Goal: Task Accomplishment & Management: Complete application form

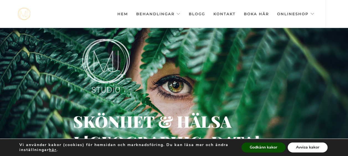
click at [300, 147] on button "Avvisa kakor" at bounding box center [307, 147] width 40 height 10
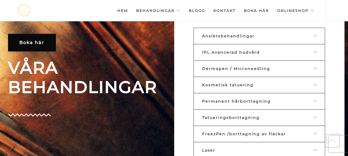
scroll to position [180, 0]
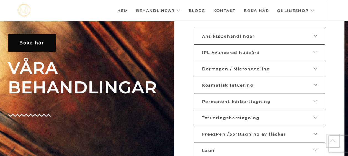
click at [220, 35] on span "Ansiktsbehandlingar" at bounding box center [228, 36] width 53 height 5
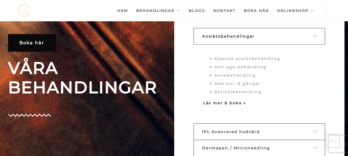
click at [219, 100] on strong "Läs mer & boka »" at bounding box center [224, 102] width 43 height 5
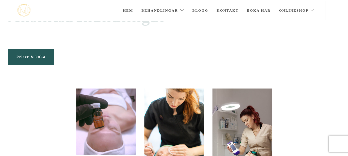
click at [31, 58] on span "Priser & boka" at bounding box center [31, 56] width 29 height 4
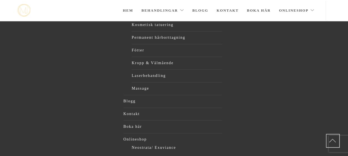
scroll to position [1117, 0]
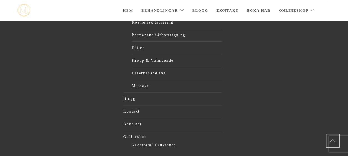
click at [32, 21] on p "Kontakt »" at bounding box center [66, 17] width 99 height 8
click at [29, 19] on link "Kontakt »" at bounding box center [26, 17] width 19 height 4
click at [36, 19] on strong "»" at bounding box center [35, 17] width 2 height 4
click at [30, 19] on link "Kontakt »" at bounding box center [26, 17] width 19 height 4
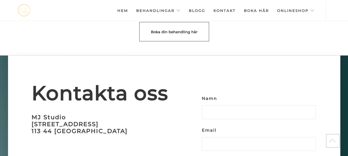
scroll to position [1578, 0]
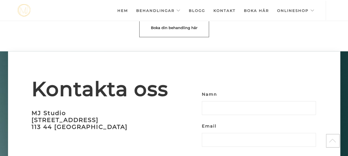
click at [235, 101] on input "Namn" at bounding box center [259, 108] width 114 height 14
type input "[PERSON_NAME]"
type input "[PERSON_NAME][EMAIL_ADDRESS][PERSON_NAME][DOMAIN_NAME]"
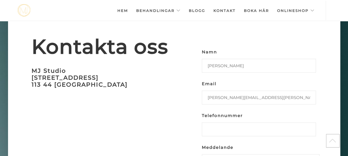
scroll to position [1623, 0]
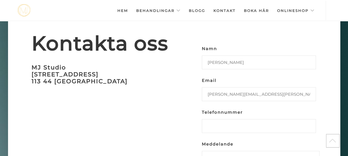
click at [223, 119] on input "Telefonnummer" at bounding box center [259, 126] width 114 height 14
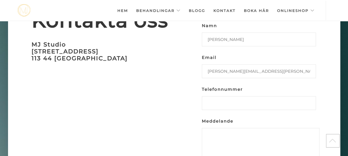
scroll to position [1647, 0]
click at [241, 128] on textarea "Meddelande" at bounding box center [261, 144] width 118 height 33
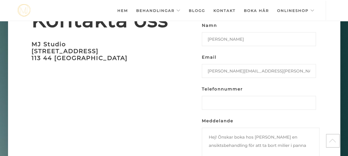
click at [248, 128] on textarea "Hej! Önskar boka hos [PERSON_NAME] en ansiktsbehandling för att ta bort milier …" at bounding box center [261, 144] width 118 height 33
click at [248, 136] on textarea "Hej! Önskar boka hos [PERSON_NAME] en ansiktsbehandling med fokus att ta bort m…" at bounding box center [261, 144] width 118 height 33
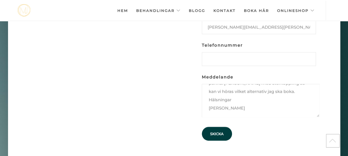
scroll to position [1693, 0]
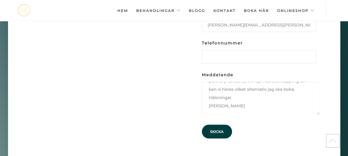
type textarea "Hej! Önskar boka hos [PERSON_NAME] en ansiktsbehandling med fokus att ta bort m…"
click at [216, 125] on input "Skicka" at bounding box center [217, 132] width 30 height 14
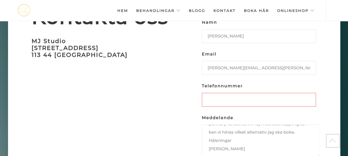
scroll to position [1649, 0]
click at [233, 93] on input "Telefonnummer Fyll i [PERSON_NAME]." at bounding box center [259, 100] width 114 height 14
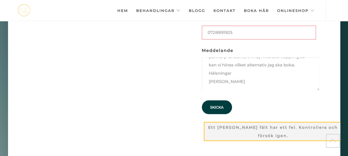
scroll to position [1717, 0]
type input "0728891925"
click at [214, 100] on input "Skicka" at bounding box center [217, 107] width 30 height 14
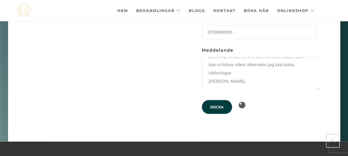
scroll to position [0, 0]
